Goal: Complete application form

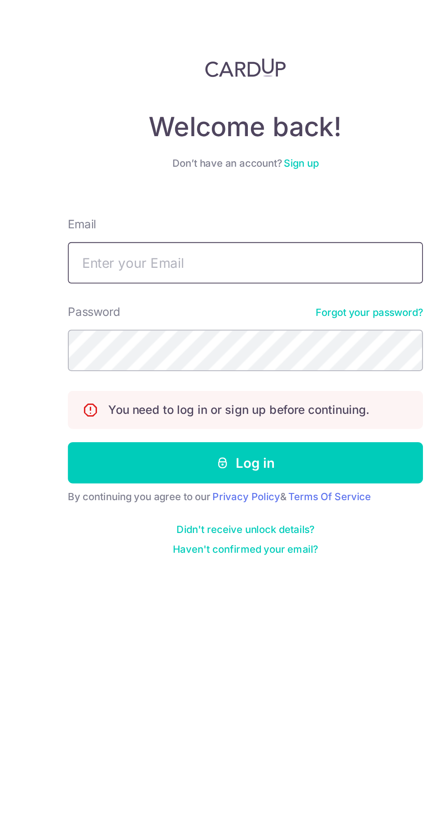
click at [140, 144] on input "Email" at bounding box center [220, 143] width 193 height 22
type input "[EMAIL_ADDRESS][DOMAIN_NAME]"
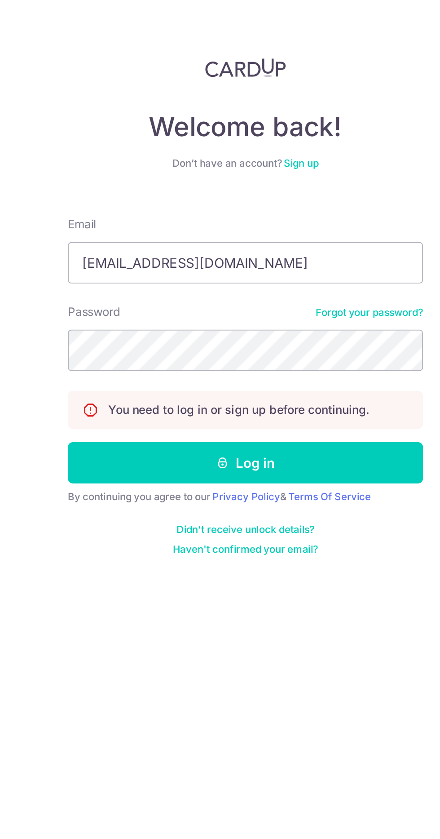
click at [124, 240] on button "Log in" at bounding box center [220, 251] width 193 height 22
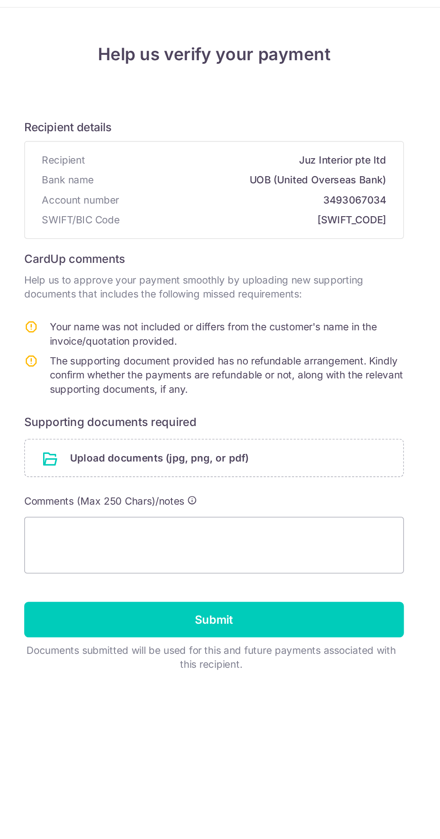
click at [282, 331] on input "file" at bounding box center [220, 332] width 240 height 23
click at [294, 321] on input "file" at bounding box center [220, 332] width 240 height 23
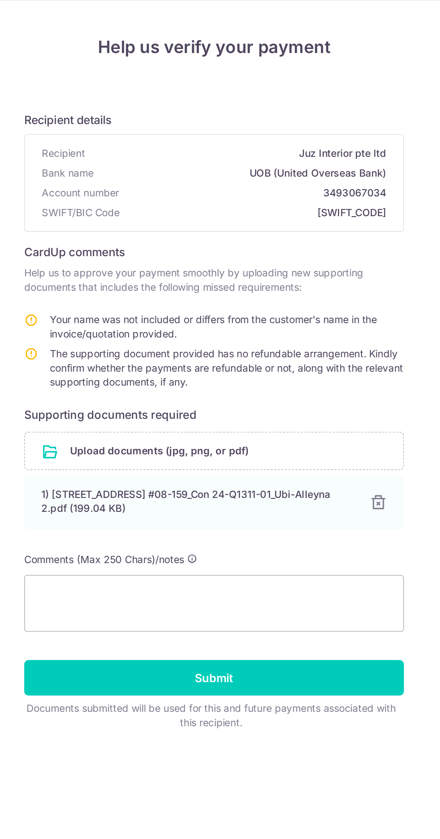
click at [139, 366] on div "1) [STREET_ADDRESS] #08-159_Con 24-Q1311-01_Ubi-Alleyna 2.pdf (199.04 KB)" at bounding box center [210, 365] width 198 height 18
click at [314, 427] on textarea at bounding box center [220, 429] width 241 height 36
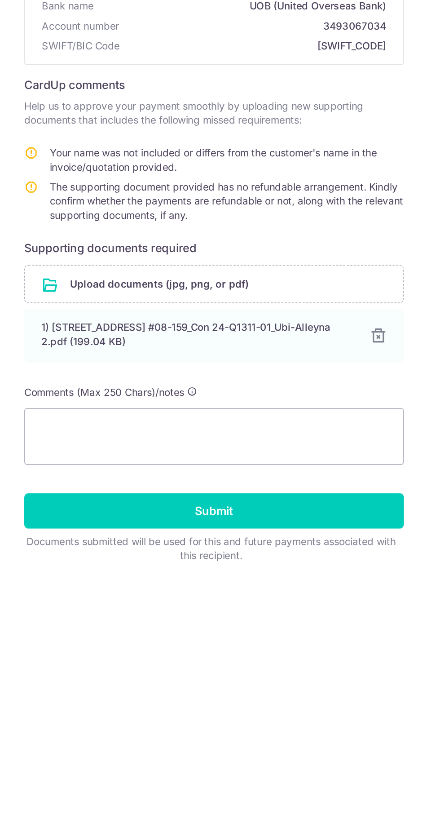
click at [116, 359] on div "1) [STREET_ADDRESS] #08-159_Con 24-Q1311-01_Ubi-Alleyna 2.pdf (199.04 KB)" at bounding box center [210, 365] width 198 height 18
click at [109, 369] on div "1) [STREET_ADDRESS] #08-159_Con 24-Q1311-01_Ubi-Alleyna 2.pdf (199.04 KB) 100%" at bounding box center [220, 365] width 241 height 34
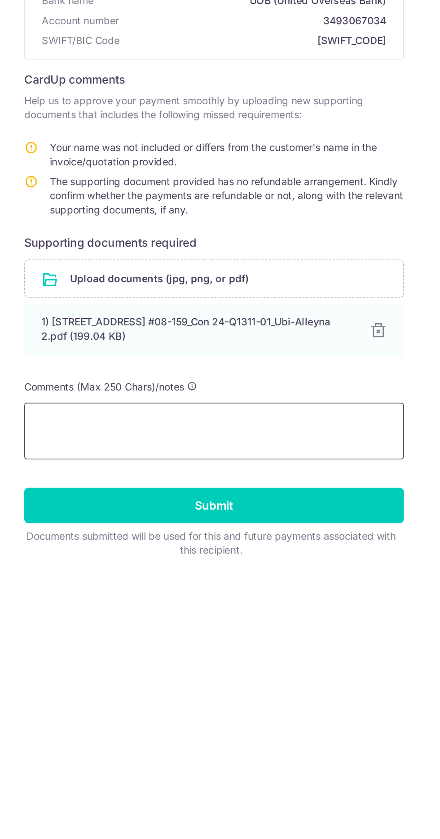
click at [134, 421] on textarea at bounding box center [220, 429] width 241 height 36
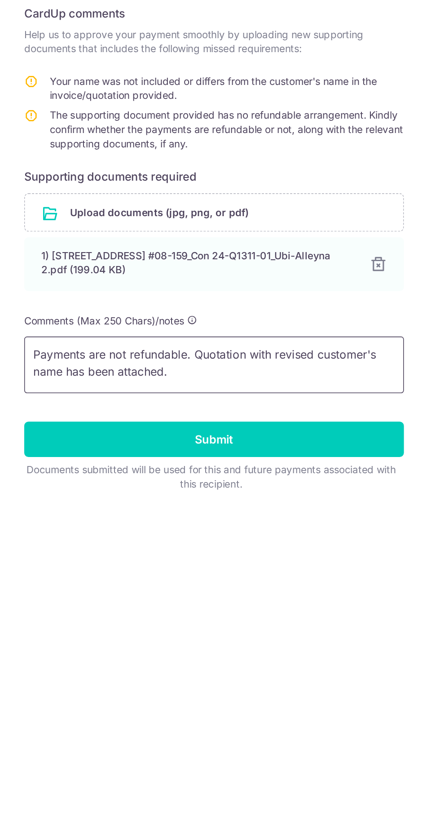
type textarea "Payments are not refundable. Quotation with revised customer's name has been at…"
click at [311, 469] on input "Submit" at bounding box center [220, 476] width 241 height 22
